Goal: Task Accomplishment & Management: Manage account settings

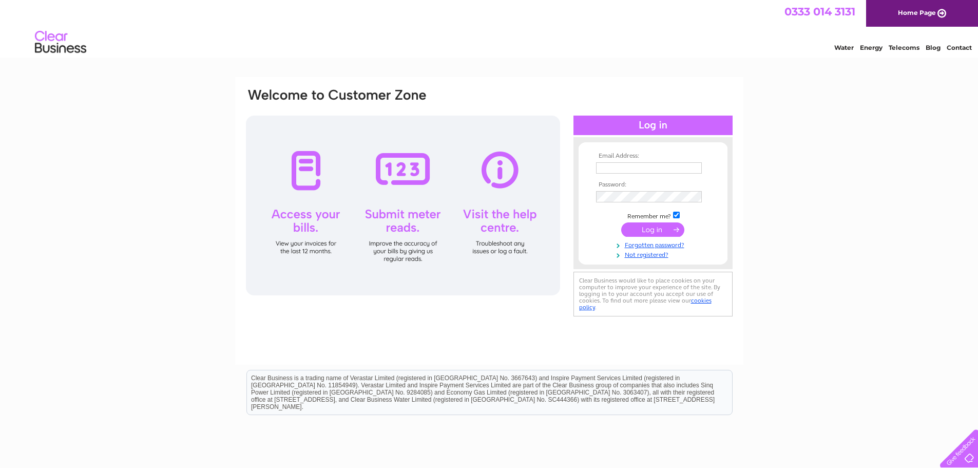
type input "william.clenaghan@yahoo.co.uk"
click at [869, 246] on div "Email Address: william.clenaghan@yahoo.co.uk Password:" at bounding box center [489, 308] width 978 height 463
click at [661, 224] on input "submit" at bounding box center [652, 229] width 63 height 14
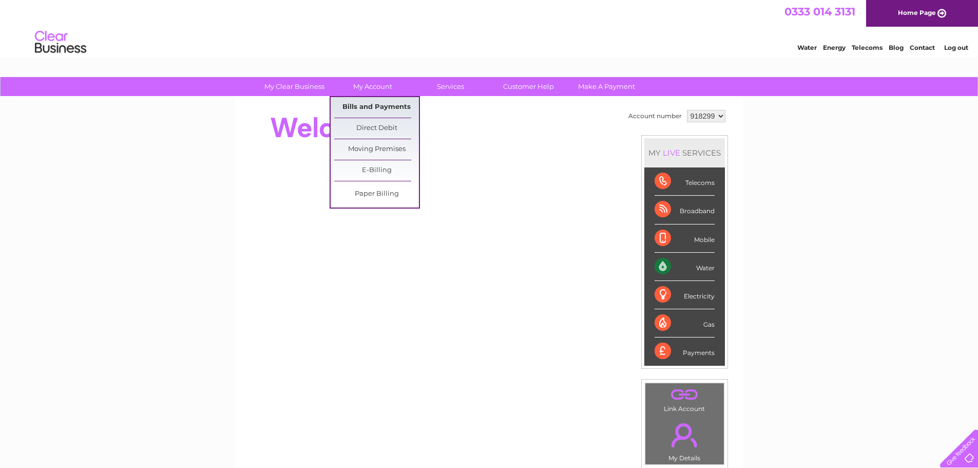
click at [388, 102] on link "Bills and Payments" at bounding box center [376, 107] width 85 height 21
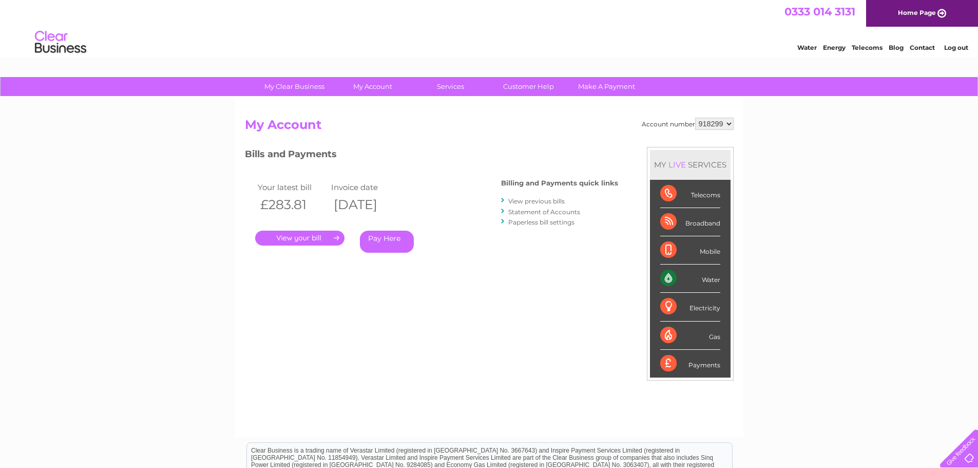
click at [322, 233] on link "." at bounding box center [299, 237] width 89 height 15
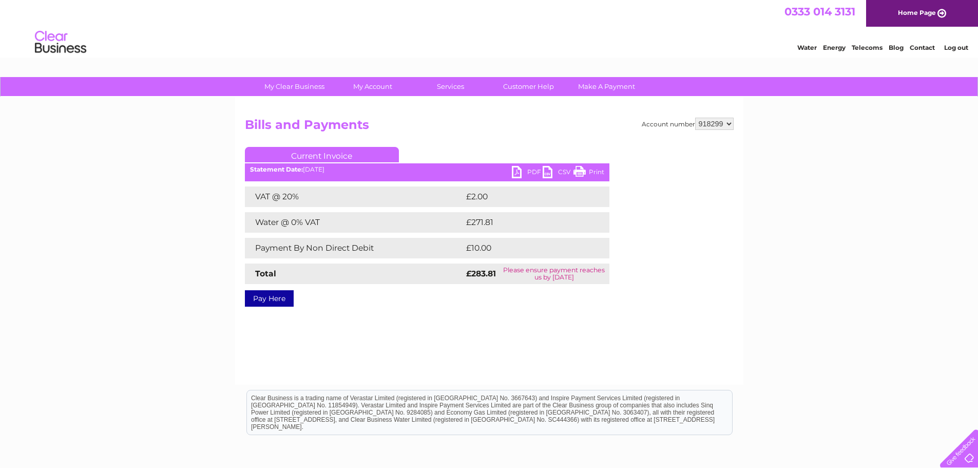
click at [582, 167] on link "Print" at bounding box center [588, 173] width 31 height 15
